Goal: Transaction & Acquisition: Purchase product/service

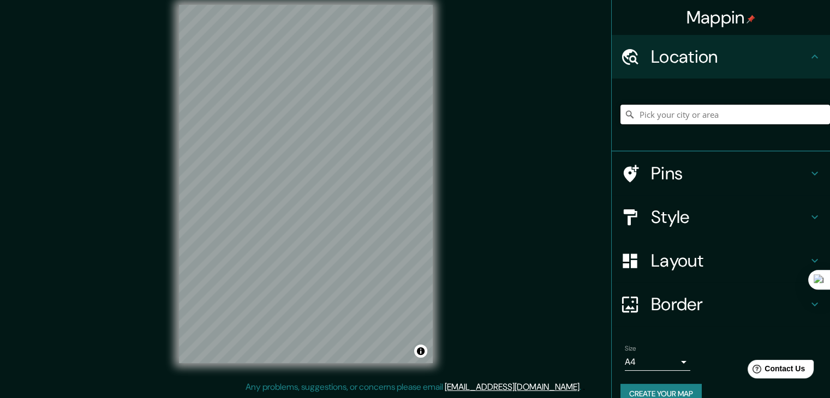
click at [757, 115] on input "Pick your city or area" at bounding box center [725, 115] width 210 height 20
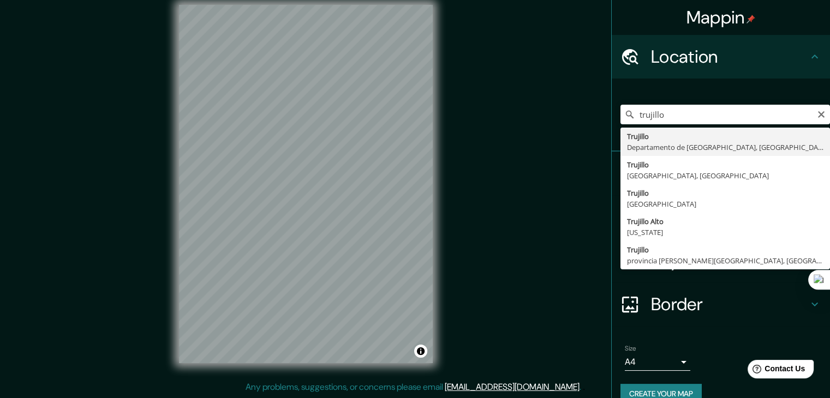
type input "[GEOGRAPHIC_DATA], [GEOGRAPHIC_DATA], [GEOGRAPHIC_DATA]"
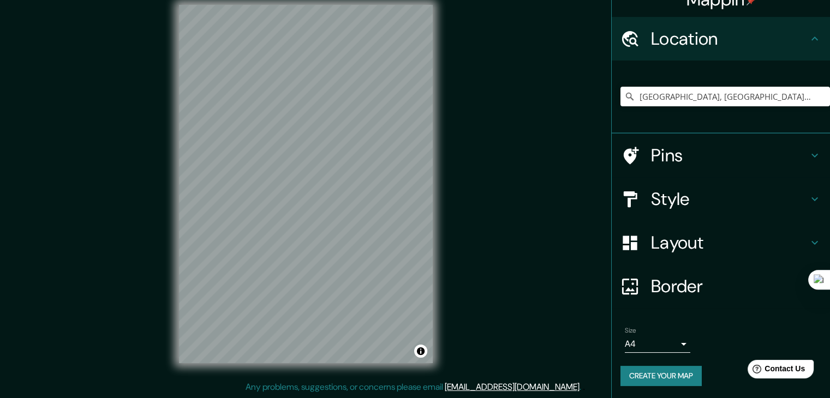
scroll to position [19, 0]
click at [680, 242] on h4 "Layout" at bounding box center [729, 242] width 157 height 22
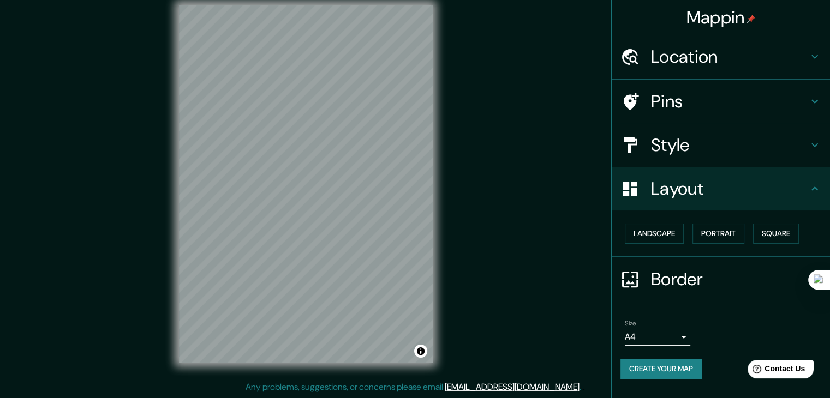
scroll to position [0, 0]
click at [666, 169] on div "Layout" at bounding box center [721, 189] width 218 height 44
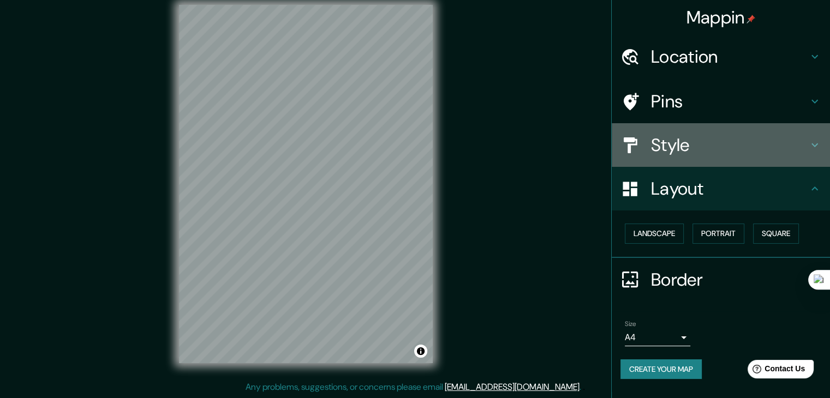
click at [676, 143] on h4 "Style" at bounding box center [729, 145] width 157 height 22
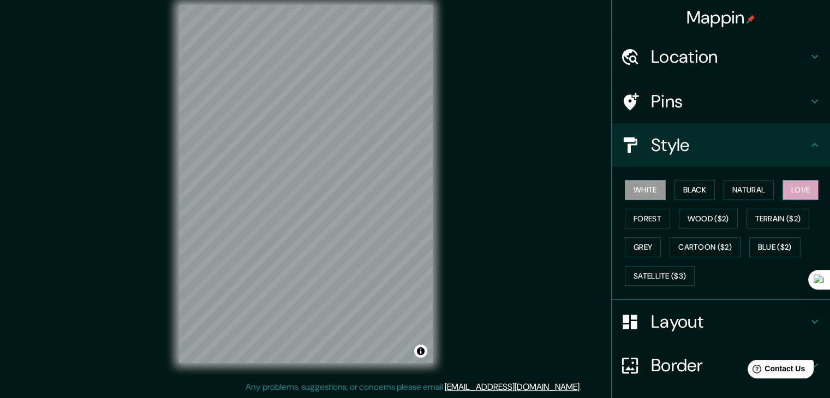
click at [800, 189] on button "Love" at bounding box center [801, 190] width 36 height 20
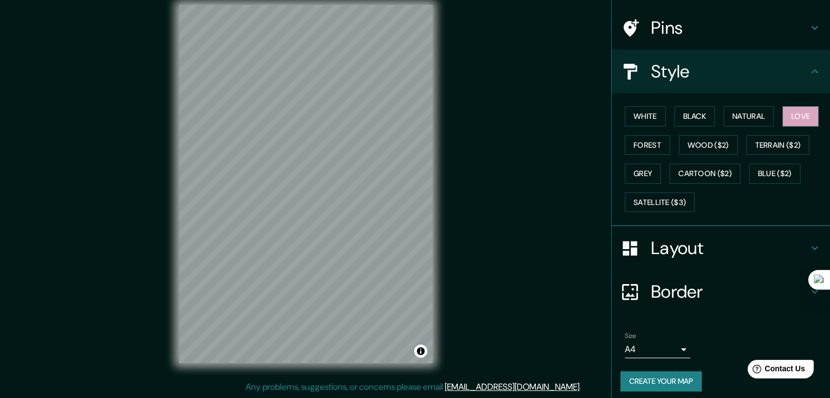
scroll to position [79, 0]
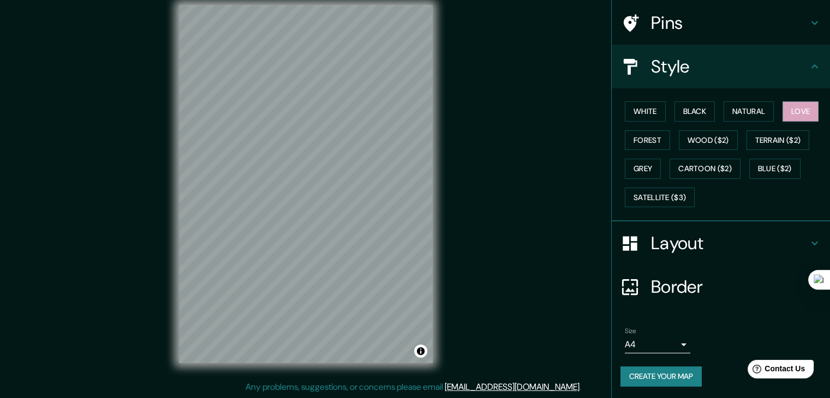
click at [650, 373] on button "Create your map" at bounding box center [660, 377] width 81 height 20
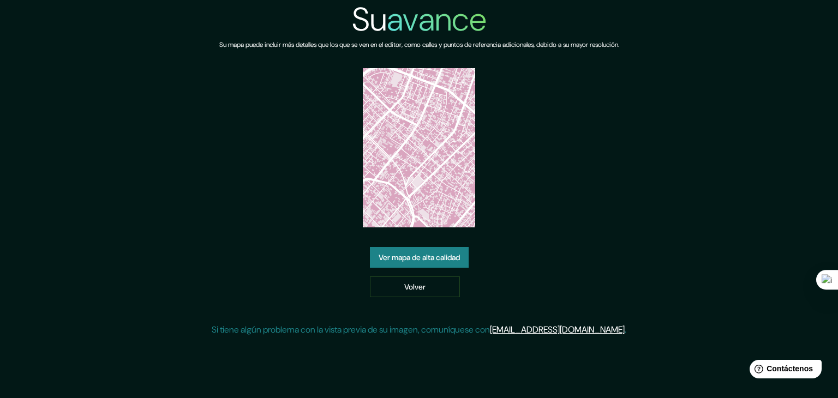
click at [545, 139] on div "Su avance Su mapa puede incluir más detalles que los que se ven en el editor, c…" at bounding box center [419, 172] width 415 height 345
click at [438, 264] on font "Ver mapa de alta calidad" at bounding box center [419, 257] width 81 height 14
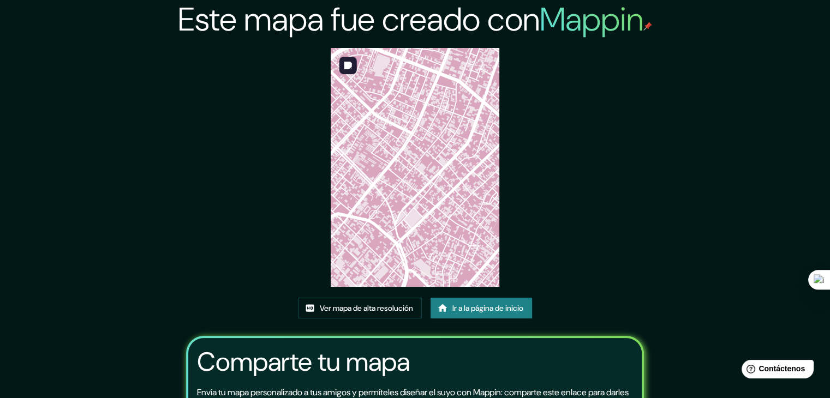
click at [412, 145] on img at bounding box center [415, 167] width 169 height 239
drag, startPoint x: 412, startPoint y: 145, endPoint x: 395, endPoint y: 177, distance: 36.9
click at [395, 177] on img at bounding box center [415, 167] width 169 height 239
click at [383, 306] on font "Ver mapa de alta resolución" at bounding box center [366, 308] width 93 height 10
